Goal: Task Accomplishment & Management: Manage account settings

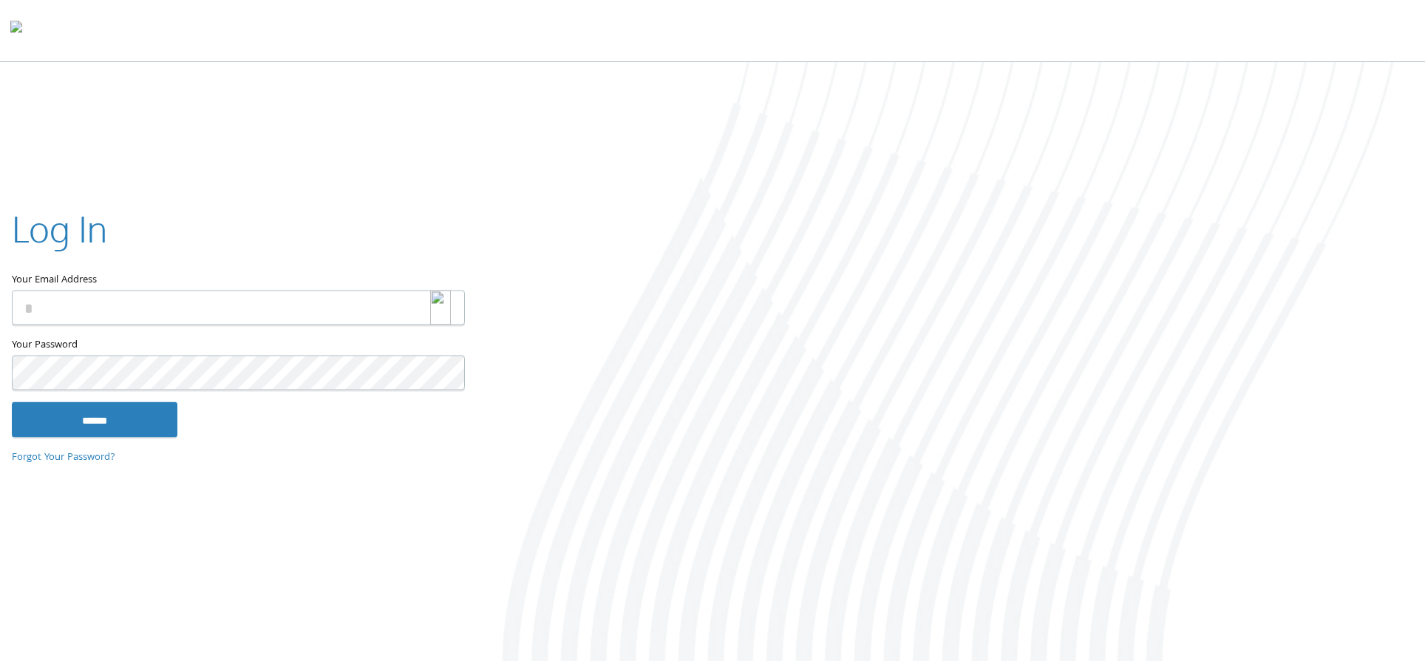
click at [437, 311] on img at bounding box center [440, 308] width 21 height 35
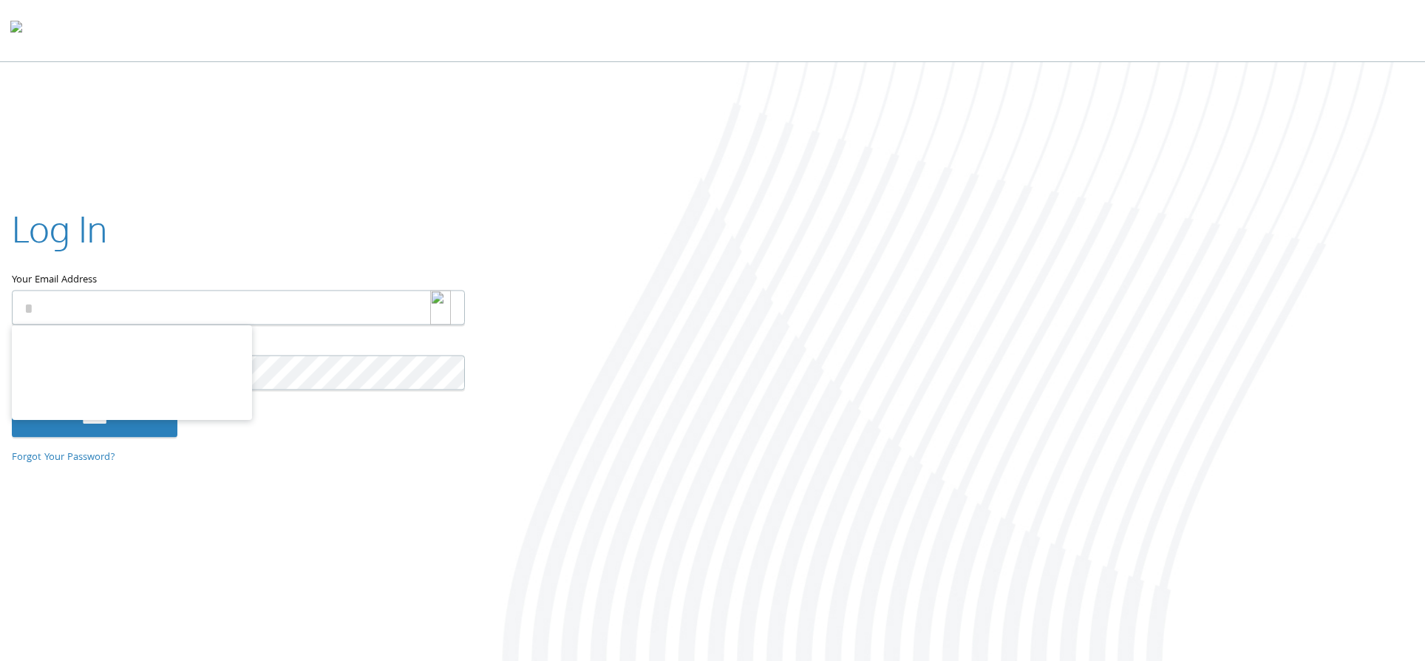
type input "**********"
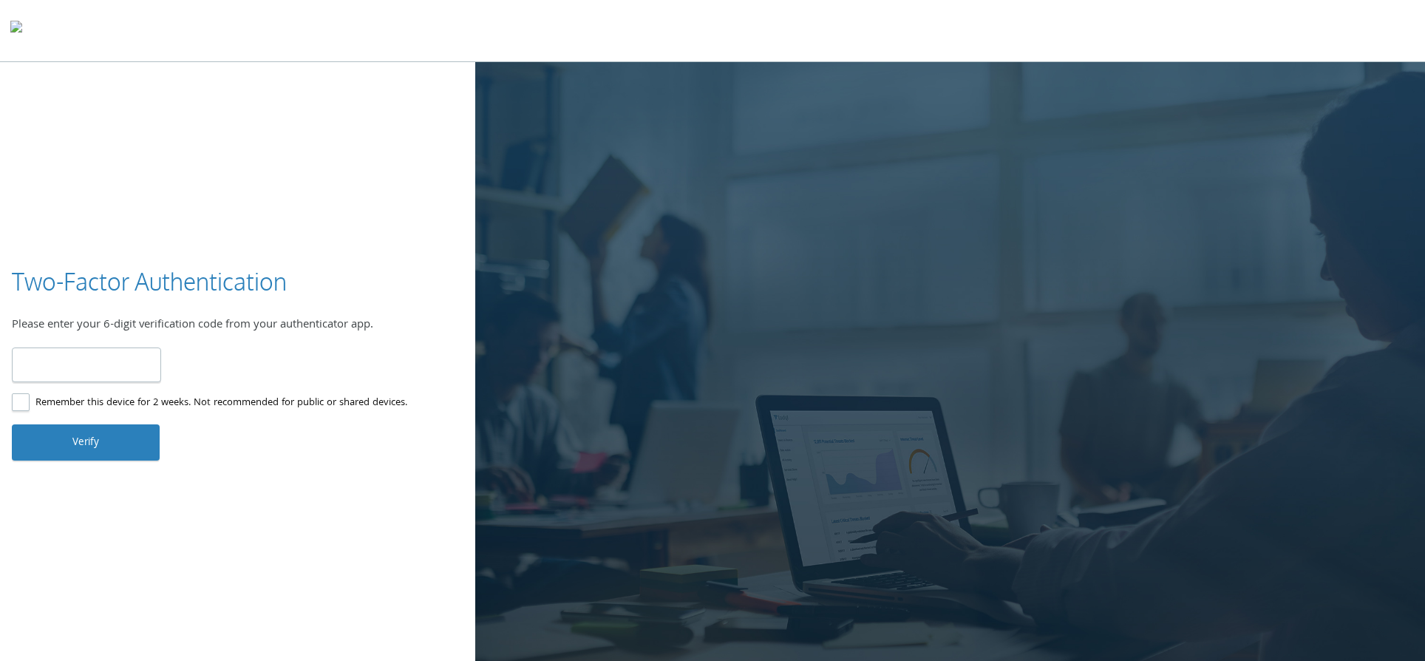
click at [54, 364] on input "number" at bounding box center [86, 364] width 149 height 35
type input "******"
